Goal: Task Accomplishment & Management: Complete application form

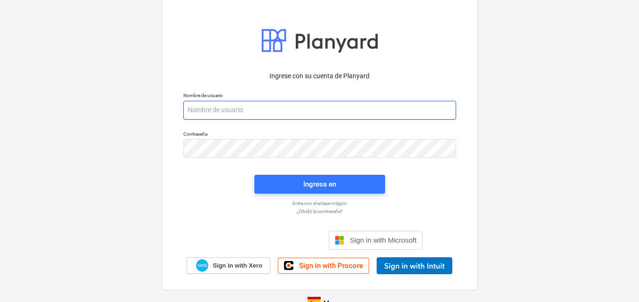
paste input "[EMAIL_ADDRESS][DOMAIN_NAME]"
type input "[EMAIL_ADDRESS][DOMAIN_NAME]"
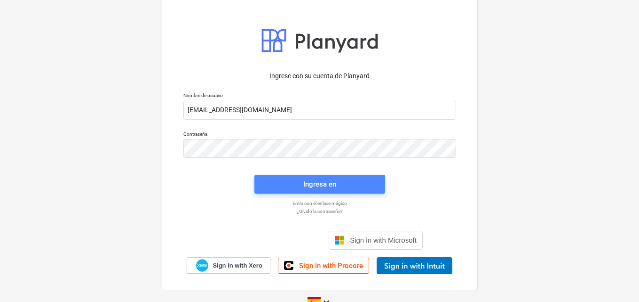
click at [314, 189] on div "Ingresa en" at bounding box center [319, 184] width 33 height 12
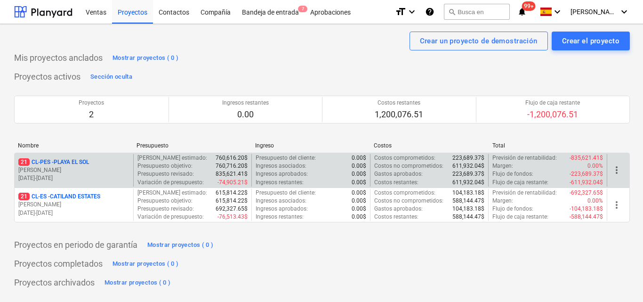
click at [104, 165] on div "21 CL-PES - [GEOGRAPHIC_DATA]" at bounding box center [73, 162] width 111 height 8
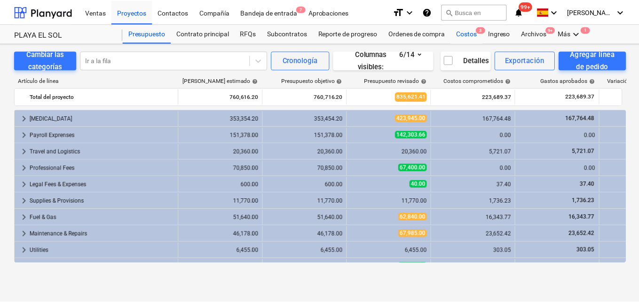
scroll to position [30, 0]
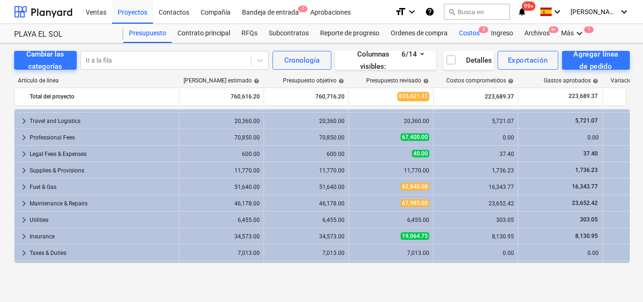
click at [469, 35] on div "Costos 3" at bounding box center [469, 33] width 32 height 19
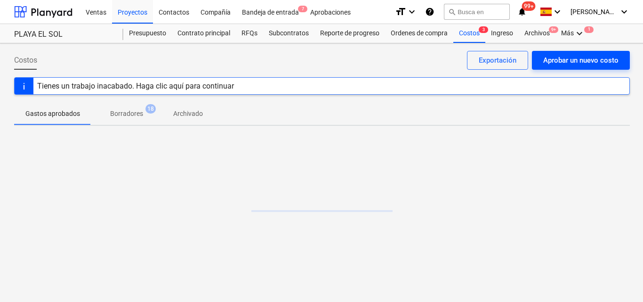
click at [550, 55] on div "Aprobar un nuevo costo" at bounding box center [580, 60] width 75 height 12
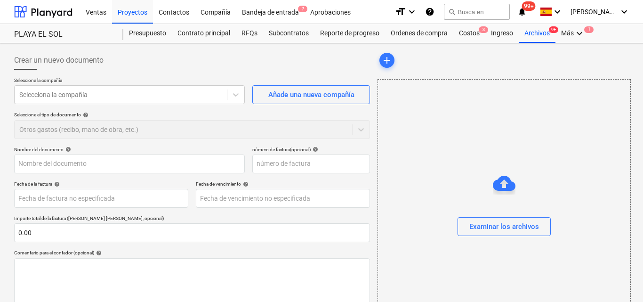
type input "0.00"
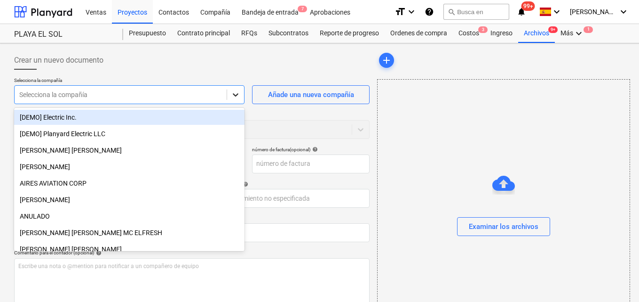
click at [237, 95] on icon at bounding box center [236, 94] width 6 height 3
click at [234, 95] on icon at bounding box center [235, 94] width 9 height 9
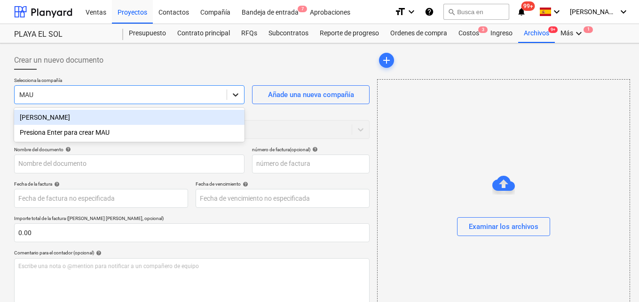
type input "MAUR"
click at [108, 114] on div "[PERSON_NAME]" at bounding box center [129, 117] width 231 height 15
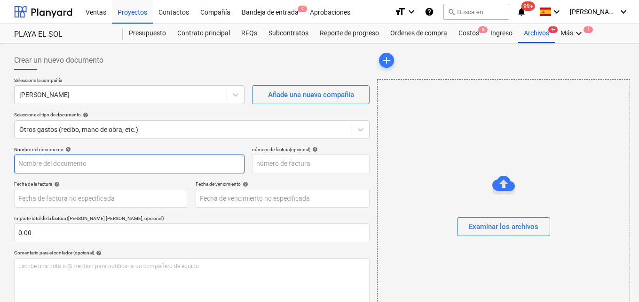
click at [17, 162] on input "text" at bounding box center [129, 163] width 231 height 19
type input "Desglose de caja septiembre Mareliz"
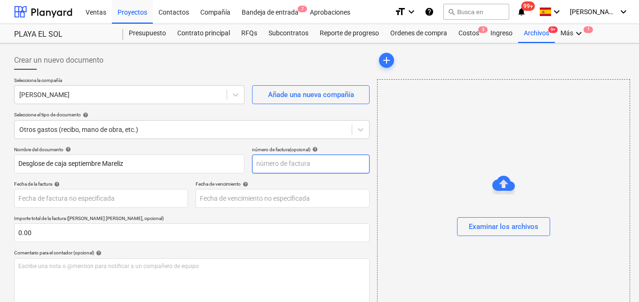
click at [264, 160] on input "text" at bounding box center [311, 163] width 118 height 19
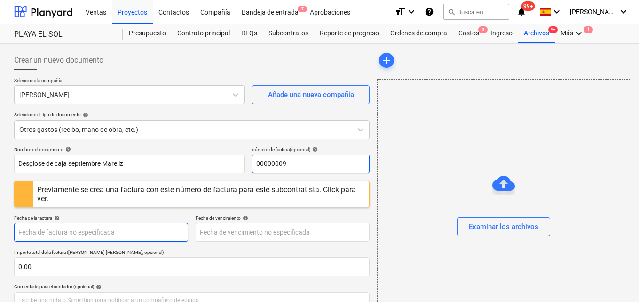
type input "00000009"
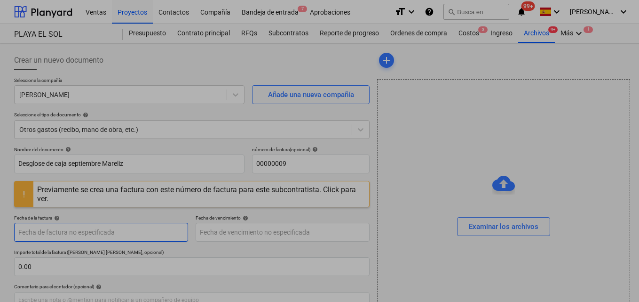
click at [20, 234] on body "Ventas Proyectos Contactos Compañía Bandeja de entrada 7 Aprobaciones format_si…" at bounding box center [319, 151] width 639 height 302
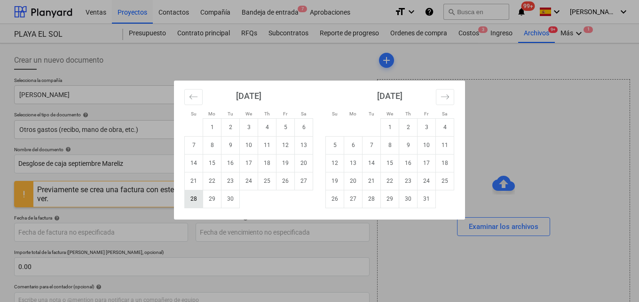
click at [193, 199] on td "28" at bounding box center [194, 199] width 18 height 18
type input "[DATE]"
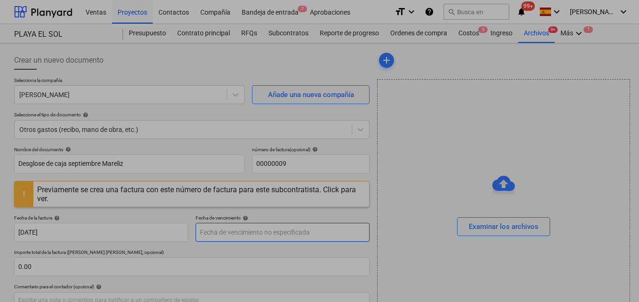
click at [218, 233] on body "Ventas Proyectos Contactos Compañía Bandeja de entrada 7 Aprobaciones format_si…" at bounding box center [319, 151] width 639 height 302
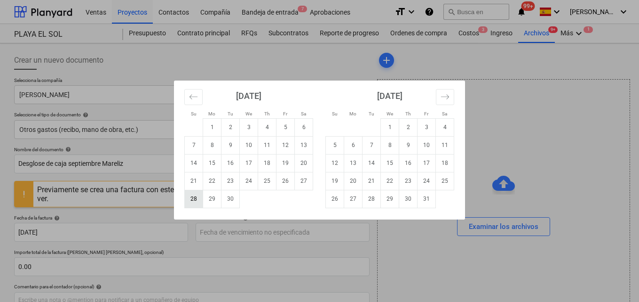
click at [196, 205] on td "28" at bounding box center [194, 199] width 18 height 18
type input "[DATE]"
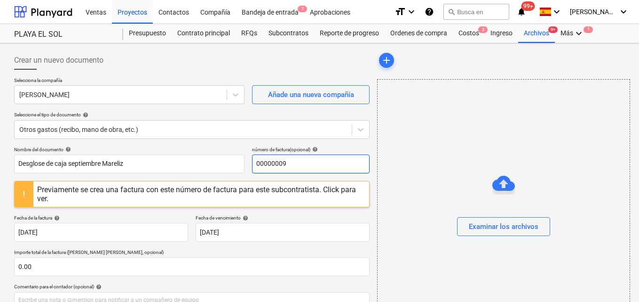
click at [287, 163] on input "00000009" at bounding box center [311, 163] width 118 height 19
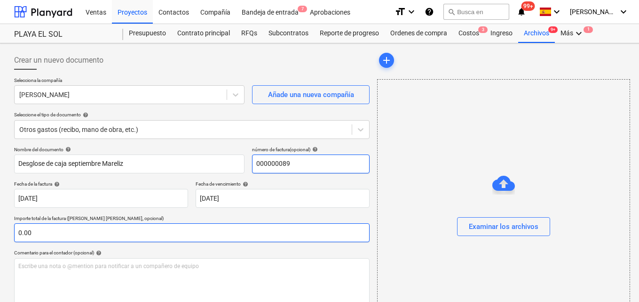
type input "000000089"
click at [35, 232] on input "text" at bounding box center [192, 232] width 356 height 19
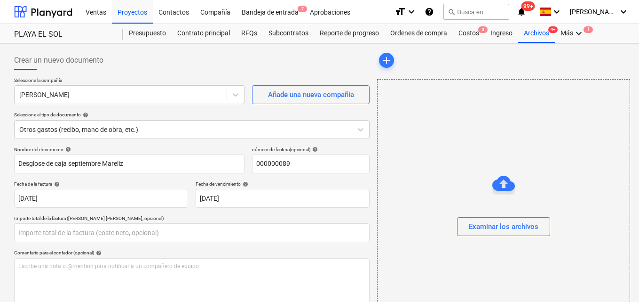
type input "0.00"
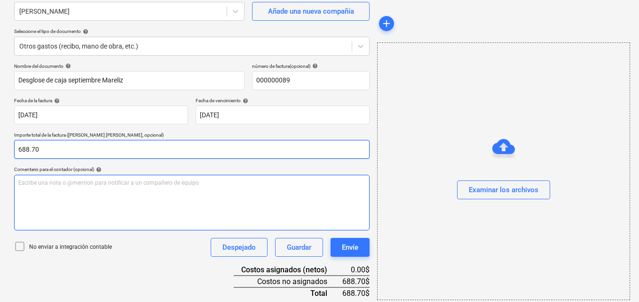
scroll to position [94, 0]
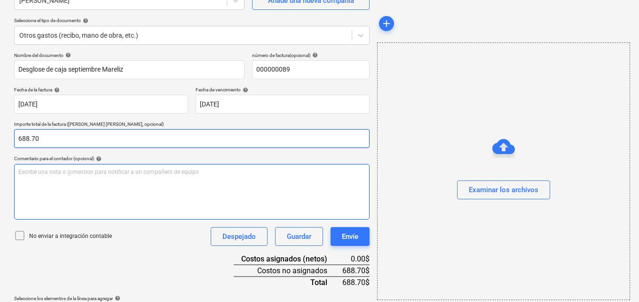
type input "688.70"
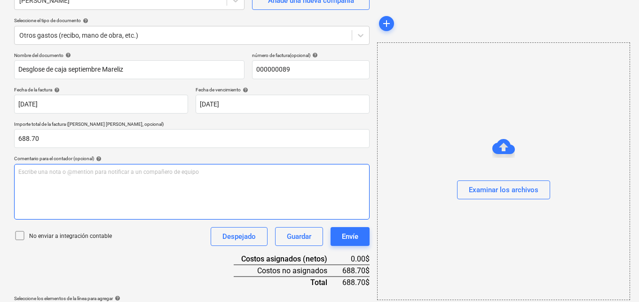
click at [21, 171] on p "Escribe una nota o @mention para notificar a un compañero de equipo ﻿" at bounding box center [191, 172] width 347 height 8
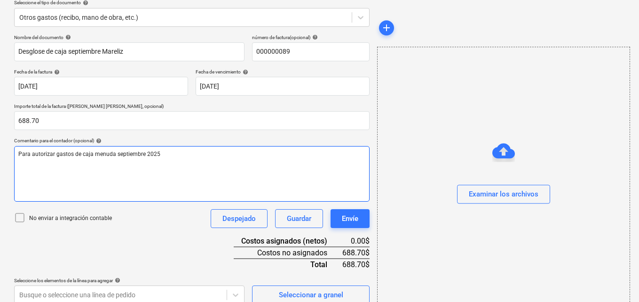
scroll to position [122, 0]
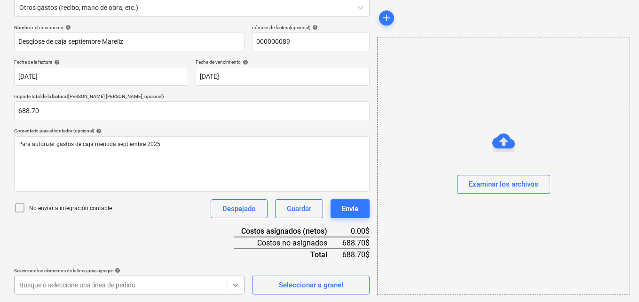
click at [234, 180] on body "Ventas Proyectos Contactos Compañía Bandeja de entrada 7 Aprobaciones format_si…" at bounding box center [319, 29] width 639 height 302
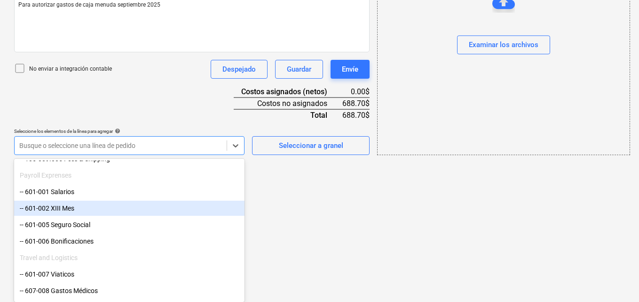
scroll to position [188, 0]
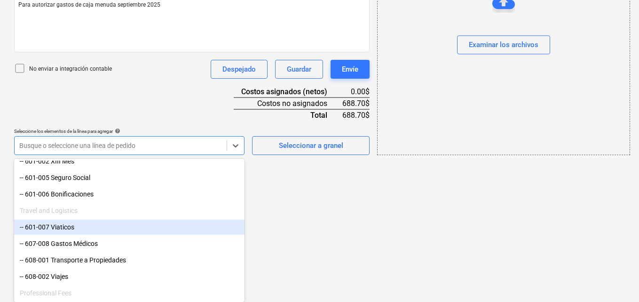
click at [80, 225] on div "-- 601-007 Viaticos" at bounding box center [129, 226] width 231 height 15
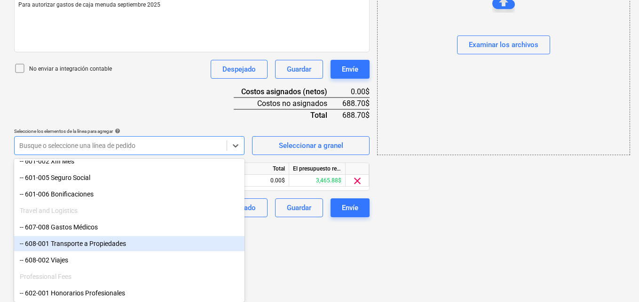
scroll to position [184, 0]
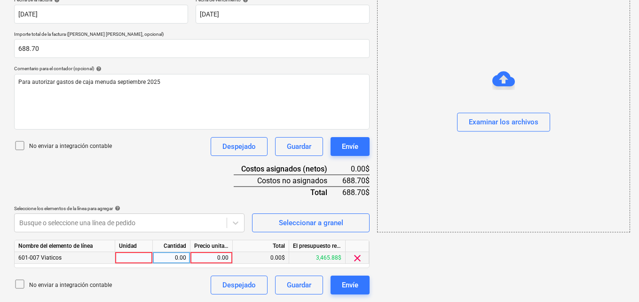
click at [132, 257] on div at bounding box center [134, 258] width 38 height 12
type input "1"
click at [172, 253] on div "0.00" at bounding box center [172, 258] width 30 height 12
type input "1"
click at [211, 256] on div "0.00" at bounding box center [211, 258] width 34 height 12
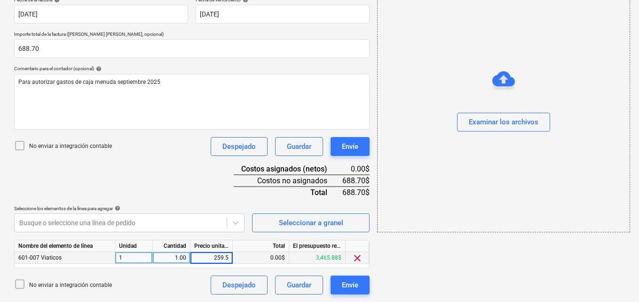
type input "259.50"
click at [237, 223] on icon at bounding box center [236, 222] width 6 height 3
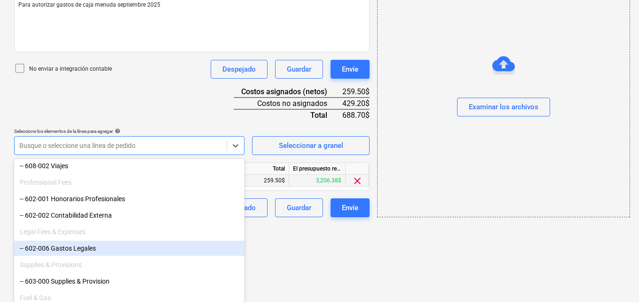
scroll to position [329, 0]
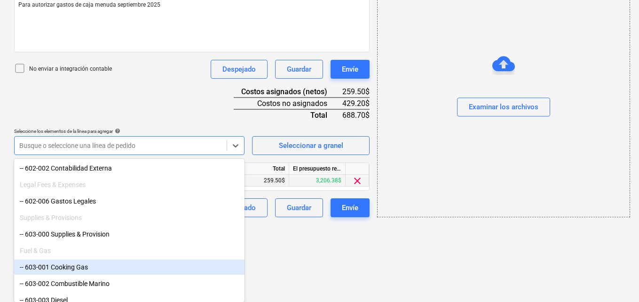
click at [94, 267] on div "-- 603-001 Cooking Gas" at bounding box center [129, 266] width 231 height 15
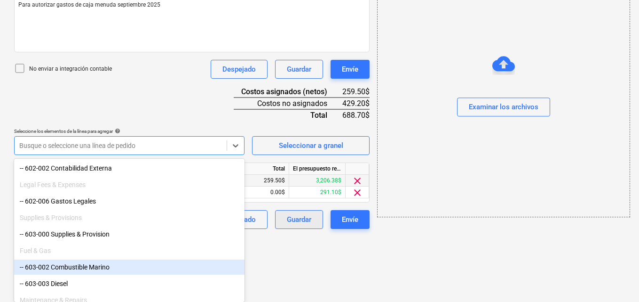
scroll to position [196, 0]
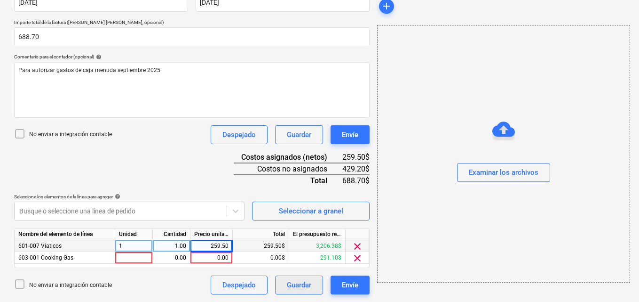
click at [128, 259] on div at bounding box center [134, 258] width 38 height 12
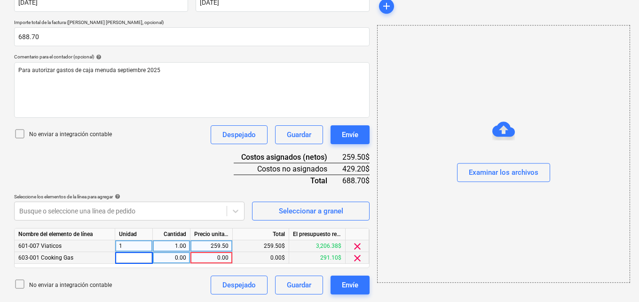
type input "1"
click at [174, 256] on div "0.00" at bounding box center [172, 258] width 30 height 12
type input "1"
click at [215, 257] on div "0.00" at bounding box center [211, 258] width 34 height 12
type input "4.99"
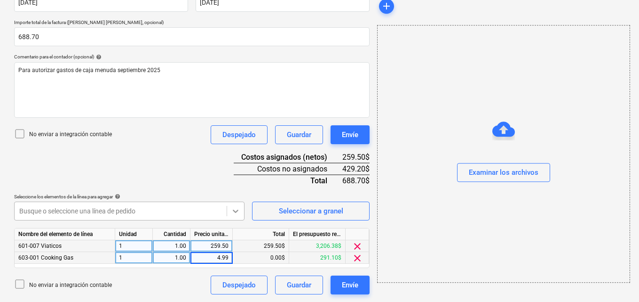
click at [240, 211] on icon at bounding box center [235, 210] width 9 height 9
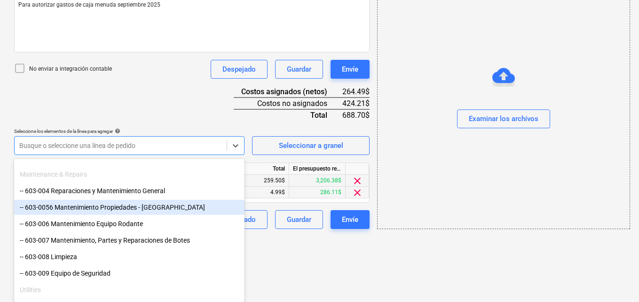
scroll to position [471, 0]
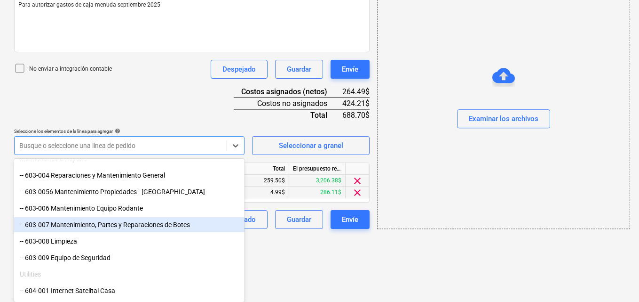
click at [129, 227] on div "-- 603-007 Mantenimiento, Partes y Reparaciones de Botes" at bounding box center [129, 224] width 231 height 15
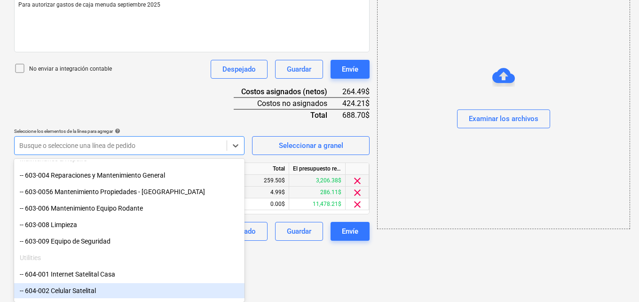
scroll to position [208, 0]
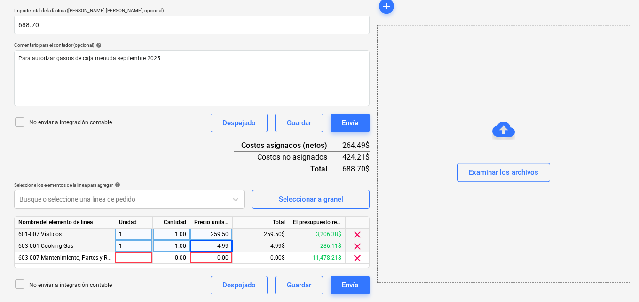
click at [128, 256] on div at bounding box center [134, 258] width 38 height 12
type input "1"
click at [172, 255] on div "0.00" at bounding box center [172, 258] width 30 height 12
type input "1"
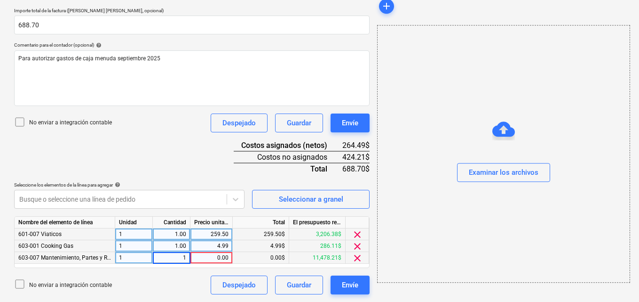
click at [215, 259] on div "0.00" at bounding box center [211, 258] width 34 height 12
type input "12.68"
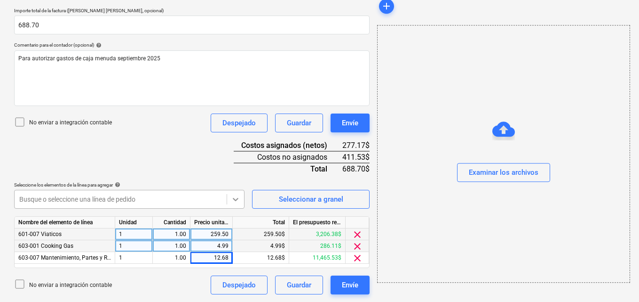
click at [236, 198] on icon at bounding box center [235, 198] width 9 height 9
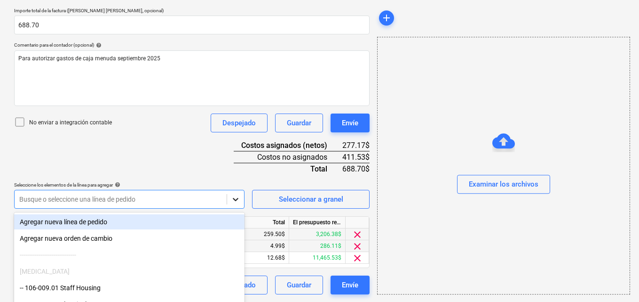
scroll to position [261, 0]
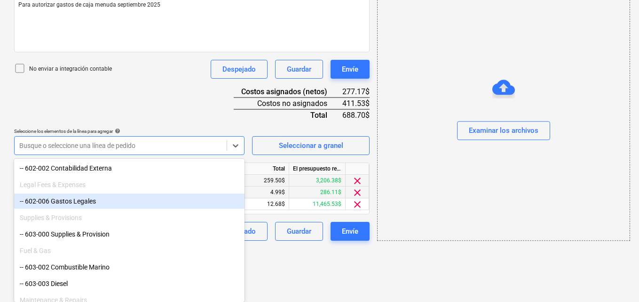
scroll to position [423, 0]
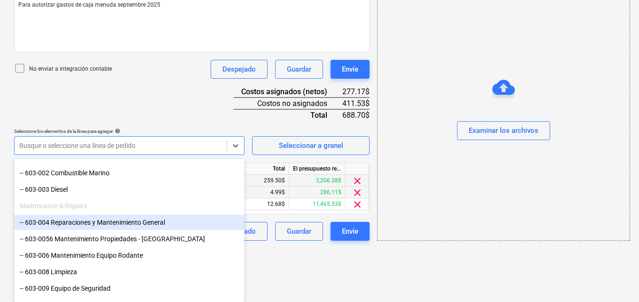
drag, startPoint x: 153, startPoint y: 208, endPoint x: 154, endPoint y: 218, distance: 9.4
click at [154, 209] on div "Maintenance & Repairs" at bounding box center [129, 205] width 231 height 15
click at [159, 222] on div "-- 603-004 Reparaciones y Mantenimiento General" at bounding box center [129, 222] width 231 height 15
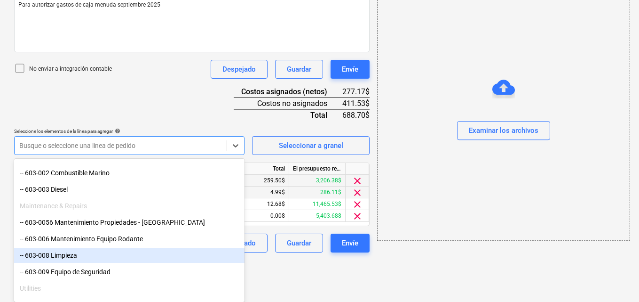
scroll to position [219, 0]
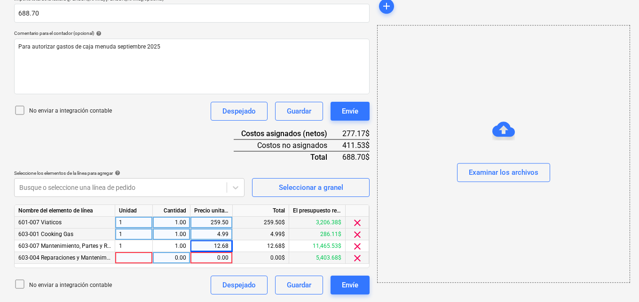
click at [128, 260] on div at bounding box center [134, 258] width 38 height 12
type input "1"
click at [176, 255] on div "0.00" at bounding box center [172, 258] width 30 height 12
type input "1"
click at [215, 256] on div "0.00" at bounding box center [211, 258] width 34 height 12
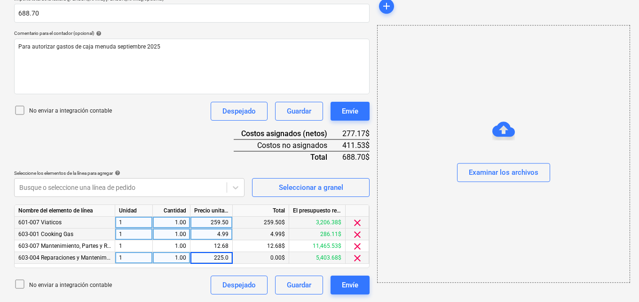
type input "225.04"
click at [237, 188] on icon at bounding box center [236, 187] width 6 height 3
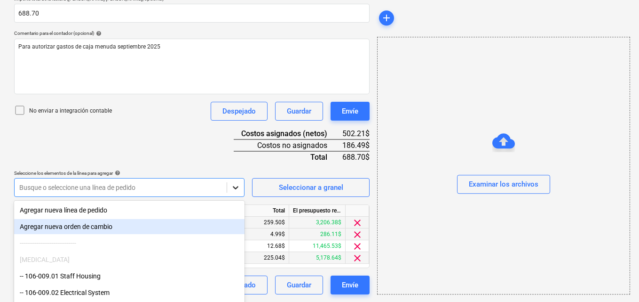
scroll to position [261, 0]
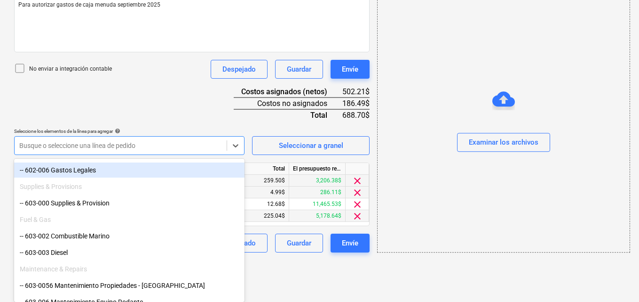
scroll to position [376, 0]
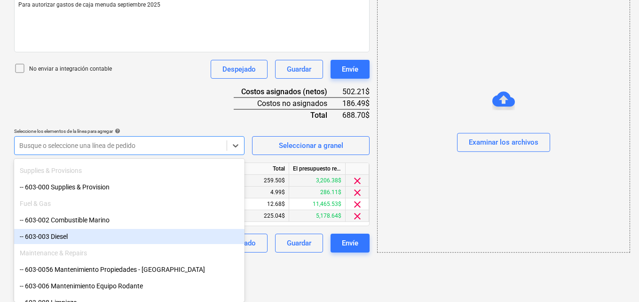
click at [70, 236] on div "-- 603-003 Diesel" at bounding box center [129, 236] width 231 height 15
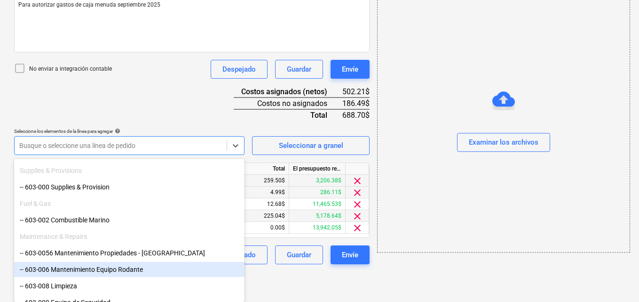
scroll to position [231, 0]
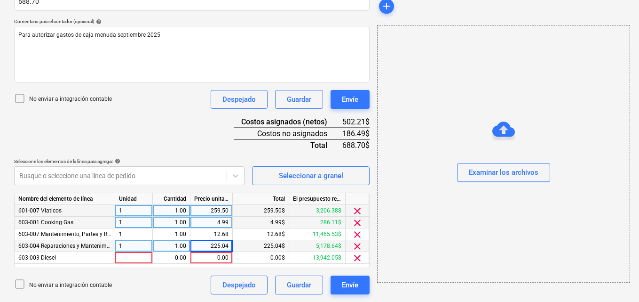
click at [127, 256] on div at bounding box center [134, 258] width 38 height 12
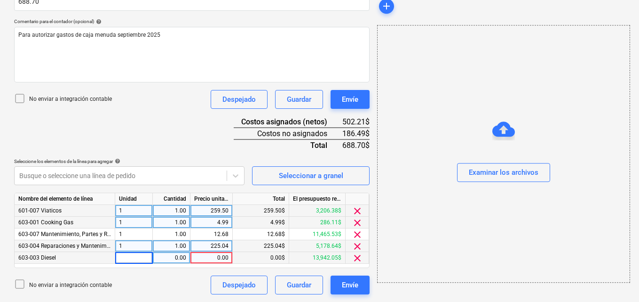
type input "1"
click at [172, 256] on div "0.00" at bounding box center [172, 258] width 30 height 12
type input "1"
click at [215, 257] on div "0.00" at bounding box center [211, 258] width 34 height 12
type input "56.00"
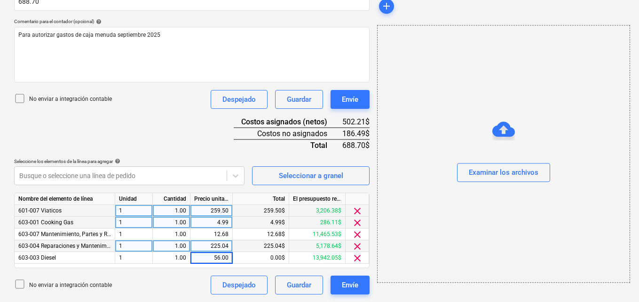
click at [377, 291] on div "add Examinar los archivos" at bounding box center [504, 57] width 260 height 482
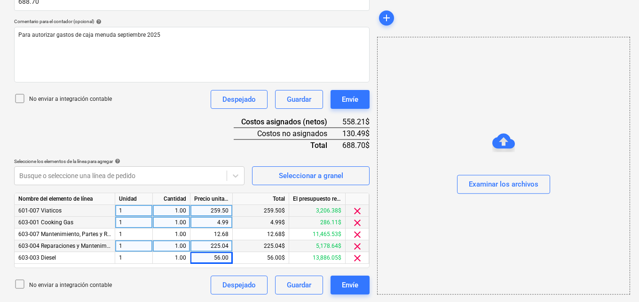
click at [230, 244] on div "225.04" at bounding box center [212, 246] width 42 height 12
type input "235.53"
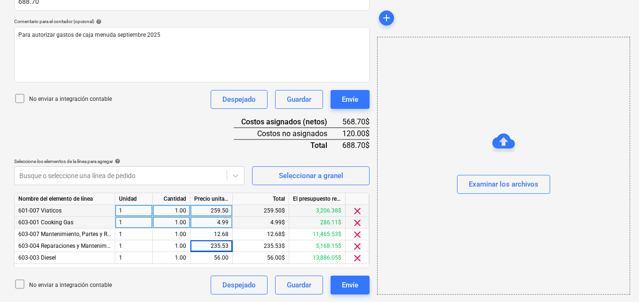
click at [375, 294] on div "add Examinar los archivos" at bounding box center [504, 57] width 260 height 482
click at [382, 297] on div "add Examinar los archivos" at bounding box center [504, 57] width 260 height 482
click at [229, 210] on div "259.50" at bounding box center [212, 211] width 42 height 12
click at [361, 212] on span "clear" at bounding box center [357, 210] width 11 height 11
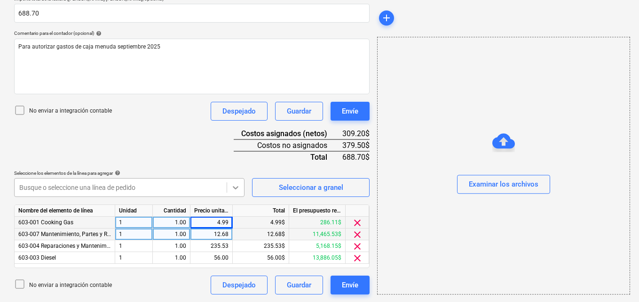
scroll to position [261, 0]
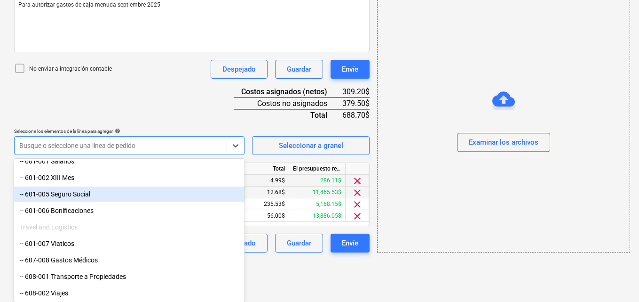
scroll to position [188, 0]
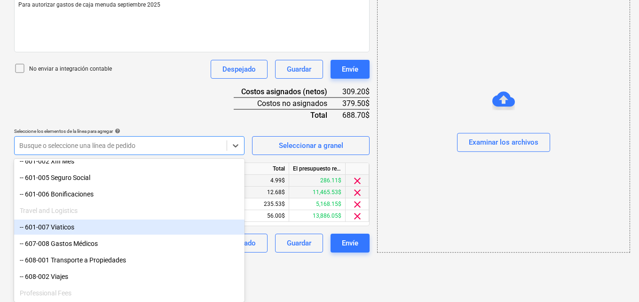
click at [100, 223] on div "-- 601-007 Viaticos" at bounding box center [129, 226] width 231 height 15
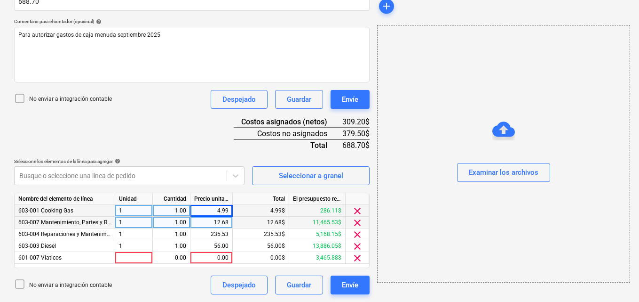
scroll to position [231, 0]
click at [124, 256] on div at bounding box center [134, 258] width 38 height 12
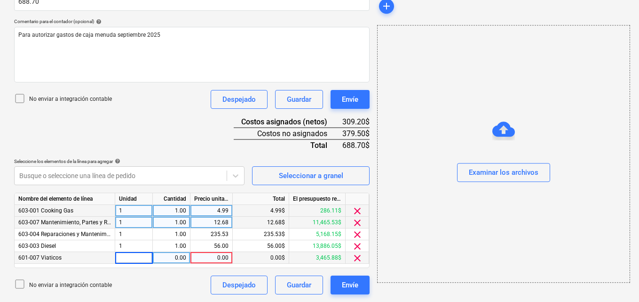
type input "1"
click at [171, 256] on div "0.00" at bounding box center [172, 258] width 30 height 12
type input "1"
click at [215, 257] on div "0.00" at bounding box center [211, 258] width 34 height 12
type input "259.50"
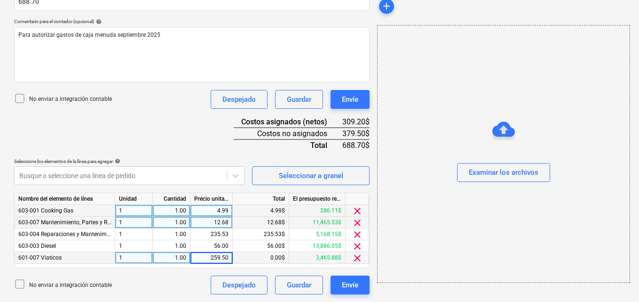
click at [389, 293] on div "add Examinar los archivos" at bounding box center [504, 57] width 260 height 482
click at [385, 292] on div "add Examinar los archivos" at bounding box center [504, 57] width 260 height 482
click at [384, 292] on div "add Examinar los archivos" at bounding box center [504, 57] width 260 height 482
click at [360, 225] on span "clear" at bounding box center [357, 222] width 11 height 11
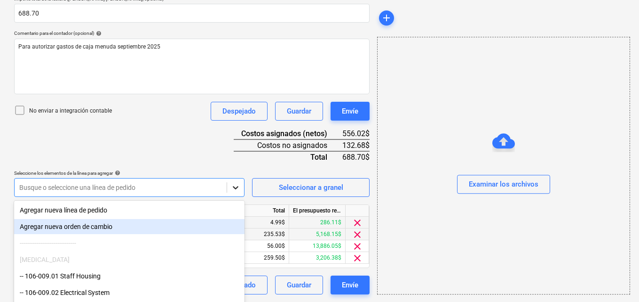
scroll to position [261, 0]
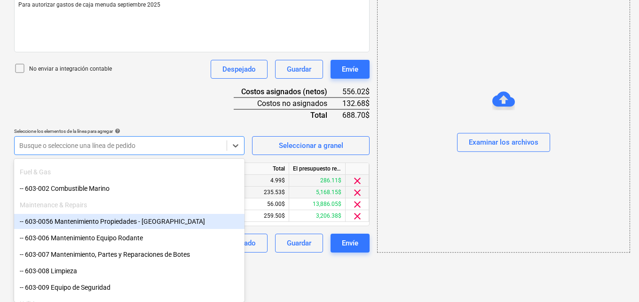
scroll to position [423, 0]
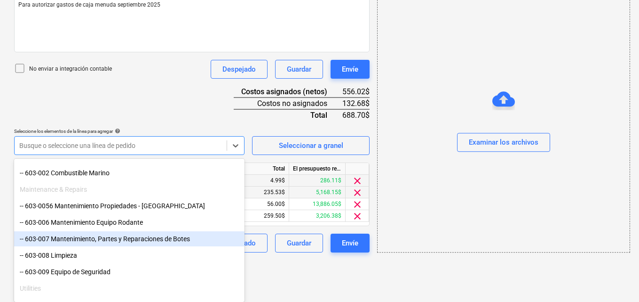
click at [114, 241] on div "-- 603-007 Mantenimiento, Partes y Reparaciones de Botes" at bounding box center [129, 238] width 231 height 15
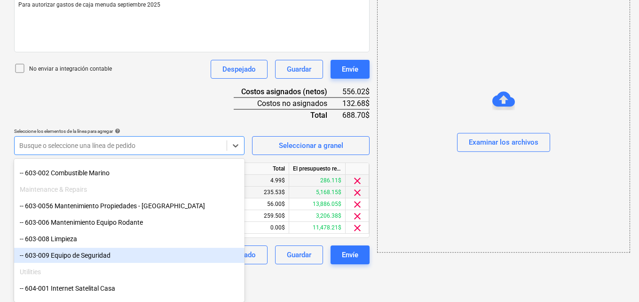
scroll to position [231, 0]
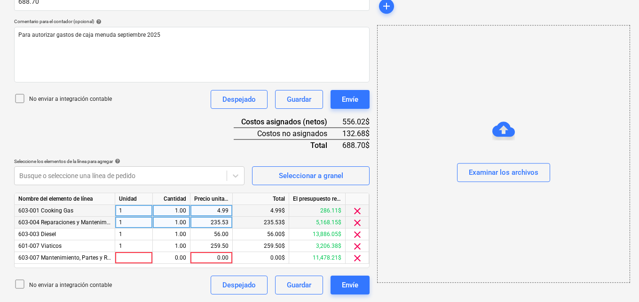
click at [120, 256] on div at bounding box center [134, 258] width 38 height 12
type input "1"
click at [169, 256] on div "0.00" at bounding box center [172, 258] width 30 height 12
type input "1"
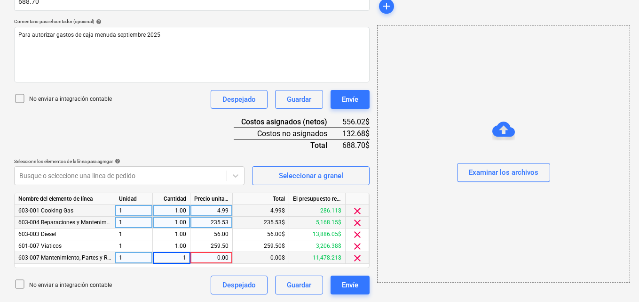
click at [215, 259] on div "0.00" at bounding box center [211, 258] width 34 height 12
type input "12.68"
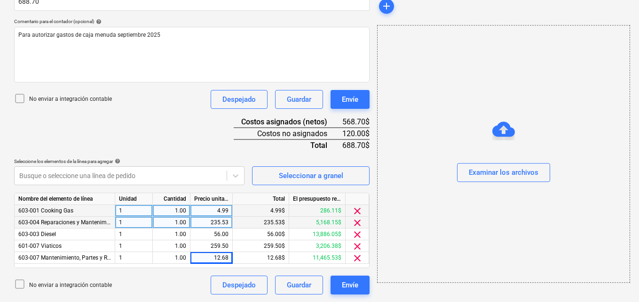
click at [390, 288] on div "add Examinar los archivos" at bounding box center [504, 57] width 260 height 482
click at [391, 295] on div "add Examinar los archivos" at bounding box center [504, 57] width 260 height 482
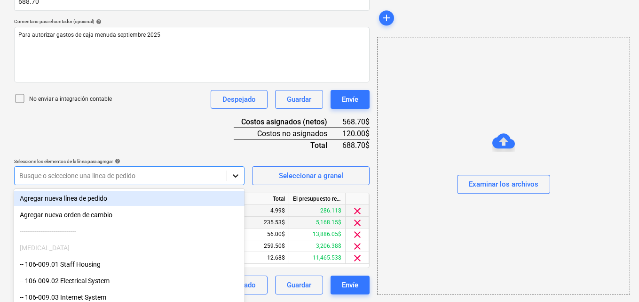
scroll to position [261, 0]
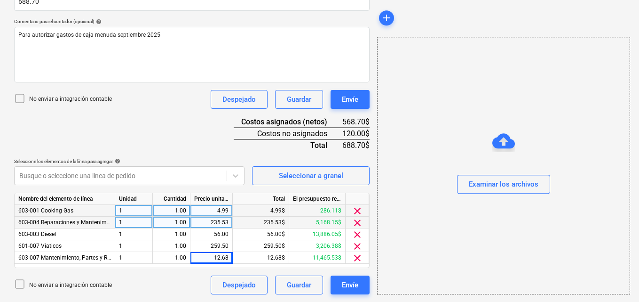
scroll to position [231, 0]
click at [391, 296] on div "add Examinar los archivos" at bounding box center [504, 57] width 260 height 482
click at [380, 298] on div "add Examinar los archivos" at bounding box center [504, 57] width 260 height 482
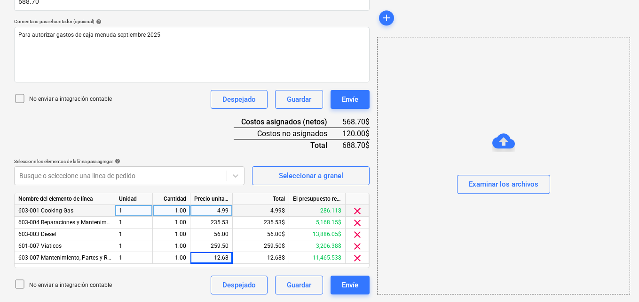
click at [395, 297] on div "add Examinar los archivos" at bounding box center [504, 57] width 260 height 482
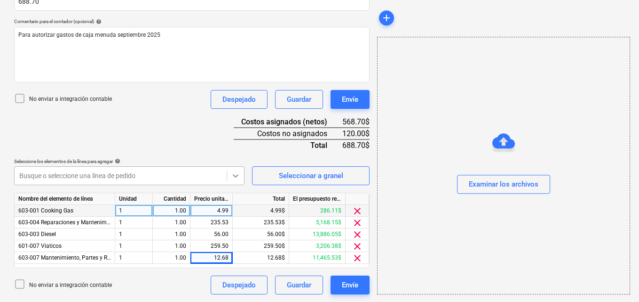
scroll to position [261, 0]
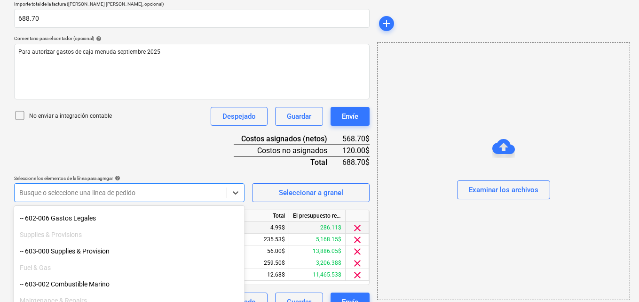
scroll to position [376, 0]
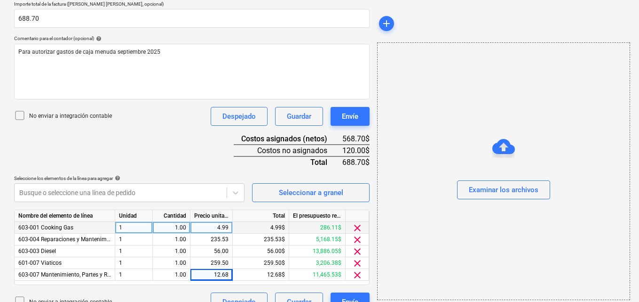
click at [374, 290] on div "add Examinar los archivos" at bounding box center [504, 74] width 260 height 482
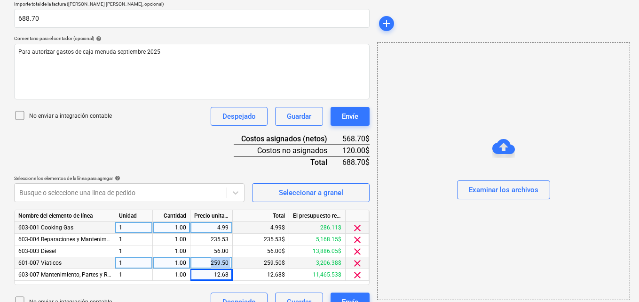
drag, startPoint x: 211, startPoint y: 261, endPoint x: 244, endPoint y: 265, distance: 33.2
click at [0, 0] on div "601-007 Viaticos 1 1.00 259.50 259.50$ 3,206.38$ clear" at bounding box center [0, 0] width 0 height 0
type input "12.68"
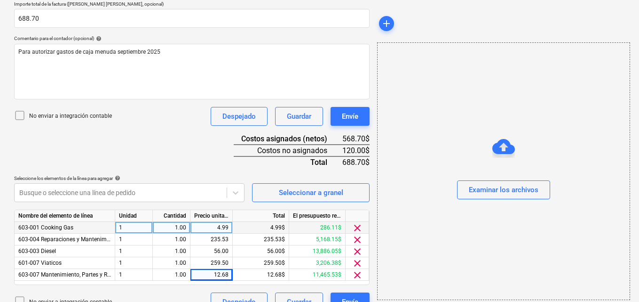
click at [369, 288] on div "Nombre del documento help Desglose de caja septiembre Mareliz número de factura…" at bounding box center [192, 121] width 356 height 379
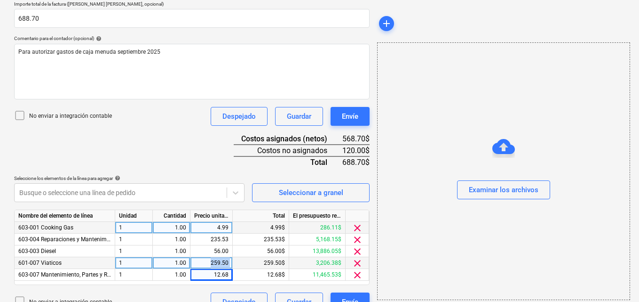
drag, startPoint x: 208, startPoint y: 262, endPoint x: 235, endPoint y: 265, distance: 27.1
click at [0, 0] on div "601-007 Viaticos 1 1.00 259.50 259.50$ 3,206.38$ clear" at bounding box center [0, 0] width 0 height 0
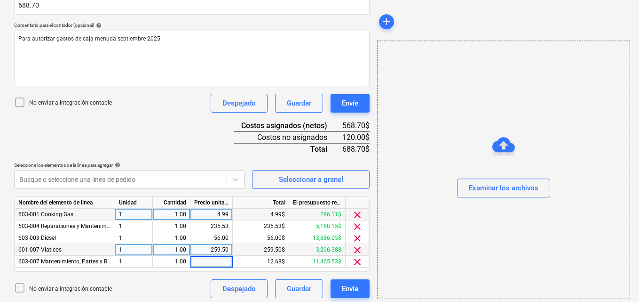
scroll to position [231, 0]
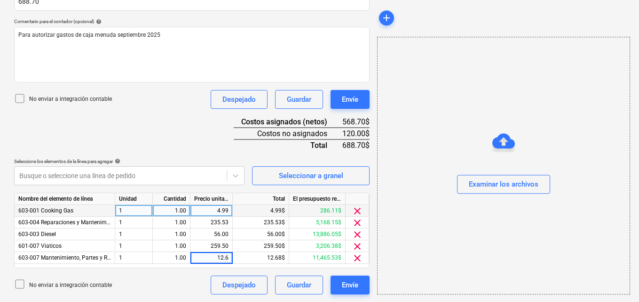
type input "12.68"
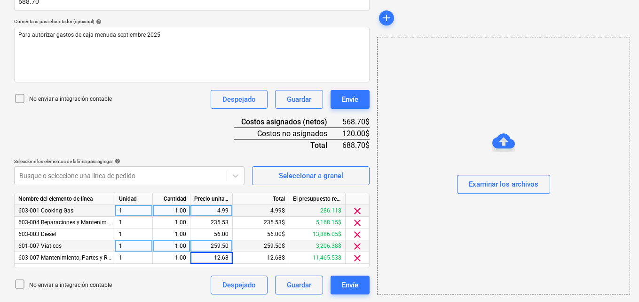
click at [230, 244] on div "259.50" at bounding box center [212, 246] width 42 height 12
type input "379.50"
click at [389, 297] on div "add Examinar los archivos" at bounding box center [504, 57] width 260 height 482
